Goal: Communication & Community: Connect with others

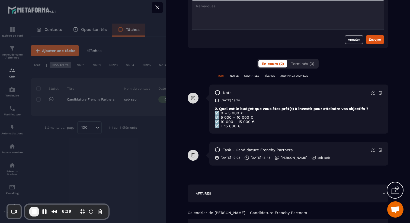
scroll to position [302, 0]
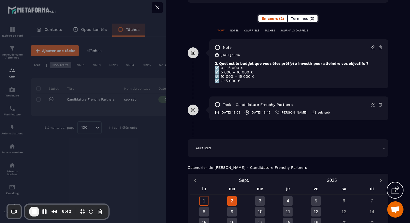
click at [305, 20] on span "Terminés (3)" at bounding box center [302, 18] width 23 height 4
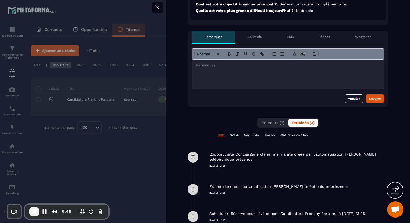
scroll to position [197, 0]
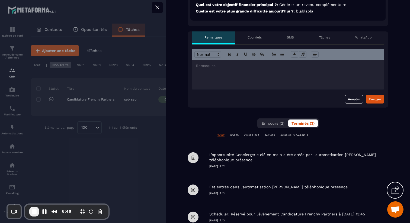
click at [259, 39] on p "Courriels" at bounding box center [255, 37] width 14 height 4
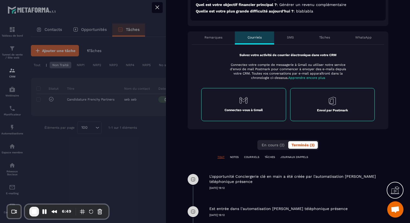
click at [333, 107] on div "Envoi par Postmark" at bounding box center [332, 104] width 85 height 33
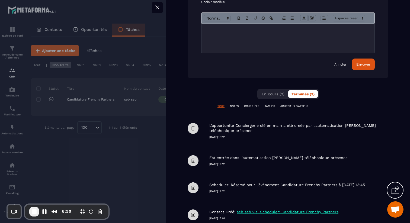
scroll to position [322, 0]
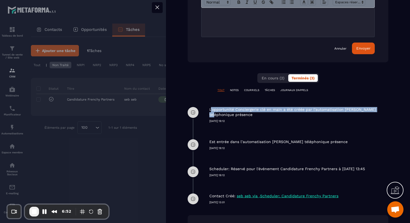
drag, startPoint x: 210, startPoint y: 110, endPoint x: 376, endPoint y: 111, distance: 166.0
click at [376, 111] on p "L'opportunité Conciergerie clé en main a été créée par l'automatisation [PERSON…" at bounding box center [298, 112] width 178 height 10
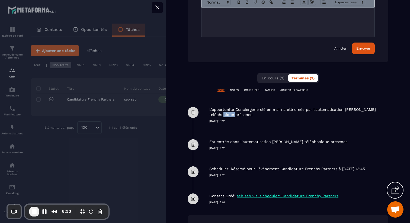
drag, startPoint x: 213, startPoint y: 114, endPoint x: 262, endPoint y: 114, distance: 49.4
click at [262, 114] on p "L'opportunité Conciergerie clé en main a été créée par l'automatisation [PERSON…" at bounding box center [298, 112] width 178 height 10
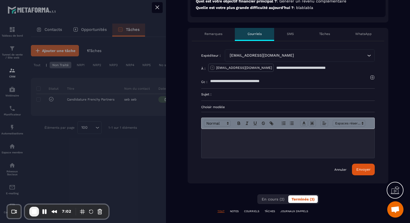
scroll to position [196, 0]
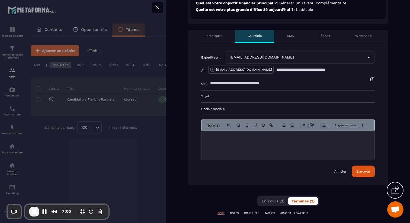
click at [296, 40] on div "SMS" at bounding box center [290, 36] width 32 height 13
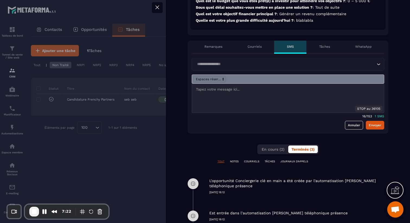
scroll to position [188, 0]
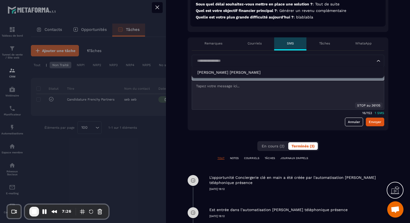
click at [254, 63] on input "Search for option" at bounding box center [285, 61] width 180 height 6
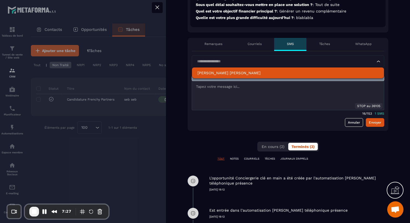
scroll to position [191, 0]
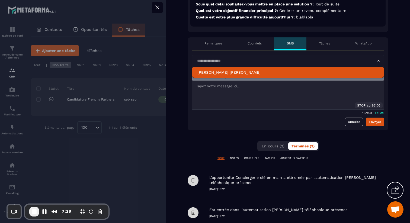
click at [216, 71] on p "[PERSON_NAME] [PERSON_NAME]" at bounding box center [287, 72] width 181 height 5
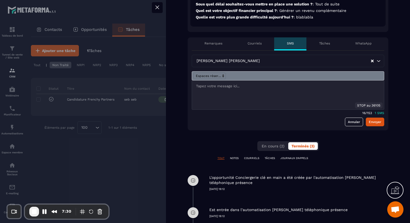
click at [239, 97] on div at bounding box center [288, 95] width 192 height 29
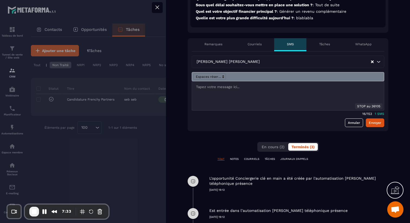
scroll to position [192, 0]
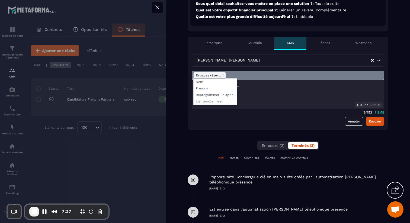
click at [207, 74] on span at bounding box center [209, 75] width 33 height 7
click at [207, 88] on span at bounding box center [215, 88] width 43 height 7
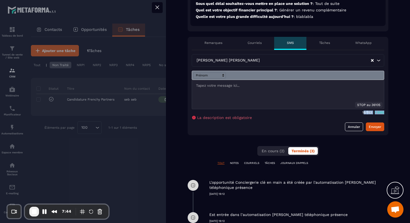
drag, startPoint x: 373, startPoint y: 112, endPoint x: 388, endPoint y: 112, distance: 14.6
click at [388, 112] on div "[PERSON_NAME] [PERSON_NAME] Loading... STOP au [PHONE_NUMBER]/ 153 1 SMS La des…" at bounding box center [288, 92] width 201 height 85
drag, startPoint x: 374, startPoint y: 111, endPoint x: 387, endPoint y: 111, distance: 12.8
click at [375, 111] on div "16/ 153 1 SMS" at bounding box center [288, 111] width 193 height 5
click at [323, 47] on div "Tâches" at bounding box center [324, 43] width 36 height 13
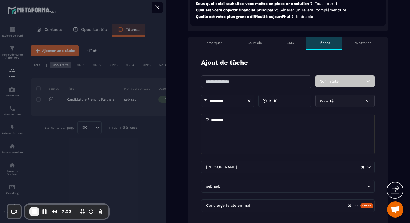
click at [371, 43] on p "WhatsApp" at bounding box center [363, 43] width 17 height 4
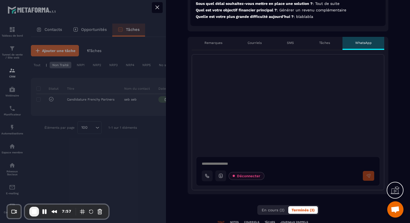
click at [226, 162] on textarea at bounding box center [290, 164] width 177 height 7
click at [222, 176] on icon at bounding box center [220, 176] width 5 height 5
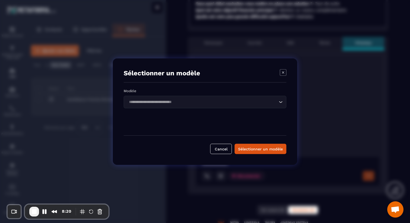
click at [201, 104] on input "Search for option" at bounding box center [202, 102] width 150 height 6
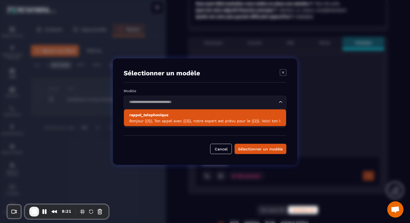
click at [194, 119] on p "Bonjour {{1}}, Ton appel avec {{3}}, notre expert est prévu pour le {{2}}. Voic…" at bounding box center [204, 120] width 151 height 5
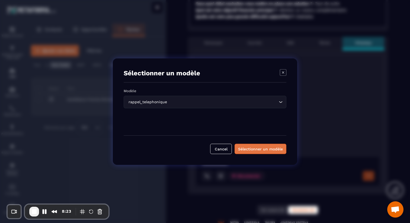
click at [256, 148] on div "Sélectionner un modèle" at bounding box center [260, 148] width 45 height 5
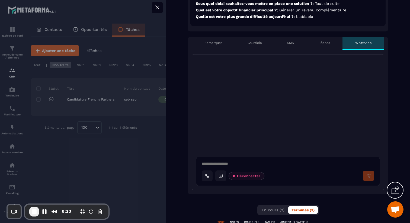
type textarea "**********"
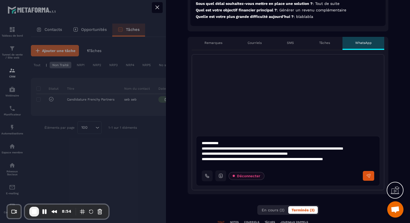
click at [248, 155] on textarea "**********" at bounding box center [290, 154] width 177 height 27
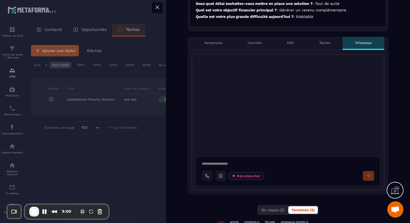
drag, startPoint x: 224, startPoint y: 162, endPoint x: 219, endPoint y: 165, distance: 5.7
click at [224, 162] on textarea at bounding box center [290, 164] width 177 height 7
click at [219, 176] on icon at bounding box center [220, 176] width 5 height 5
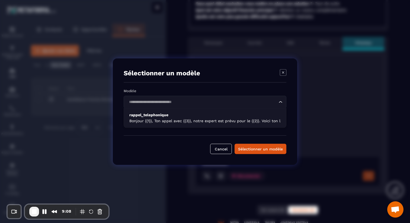
click at [218, 102] on input "Search for option" at bounding box center [202, 102] width 150 height 6
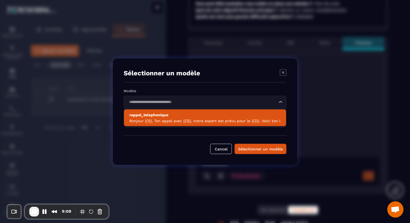
click at [210, 116] on p "rappel_telephonique" at bounding box center [204, 114] width 151 height 5
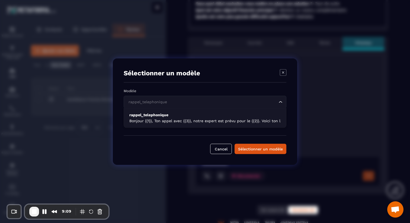
click at [169, 104] on input "Search for option" at bounding box center [202, 102] width 150 height 6
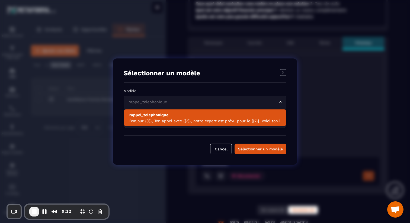
click at [244, 120] on p "Bonjour {{1}}, Ton appel avec {{3}}, notre expert est prévu pour le {{2}}. Voic…" at bounding box center [204, 120] width 151 height 5
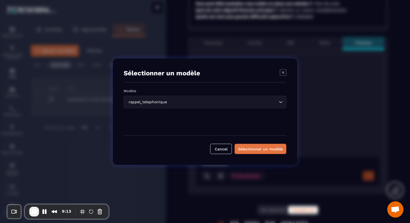
click at [256, 148] on div "Sélectionner un modèle" at bounding box center [260, 148] width 45 height 5
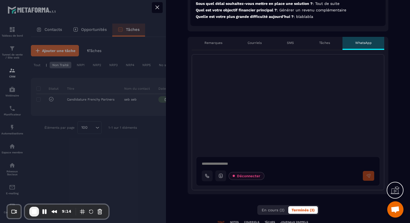
type textarea "**********"
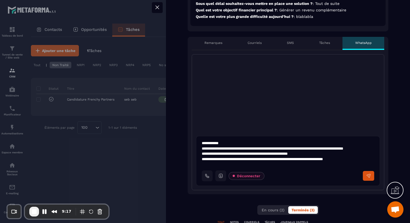
click at [282, 159] on textarea "**********" at bounding box center [290, 154] width 177 height 27
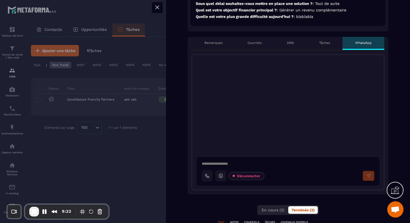
click at [158, 7] on icon at bounding box center [157, 7] width 7 height 7
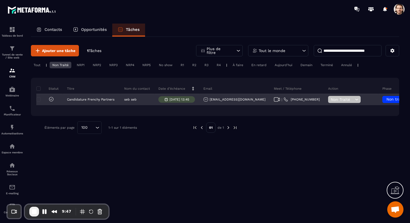
click at [184, 100] on p "[DATE] 13:45" at bounding box center [180, 100] width 20 height 4
